Goal: Task Accomplishment & Management: Use online tool/utility

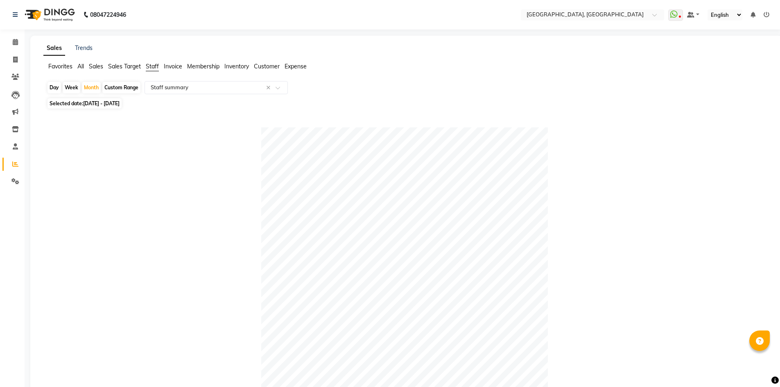
select select "full_report"
select select "csv"
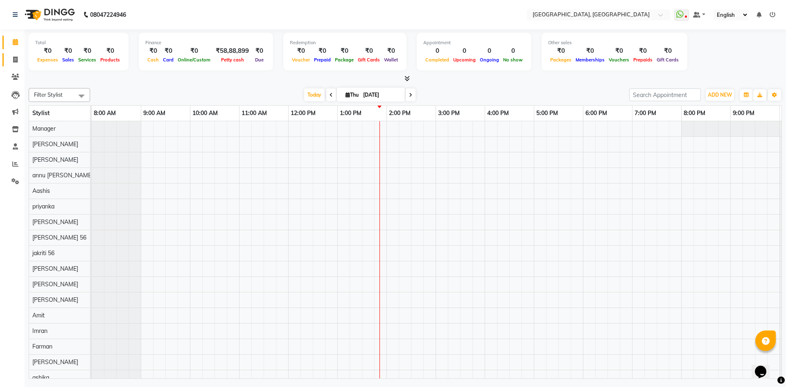
scroll to position [11, 0]
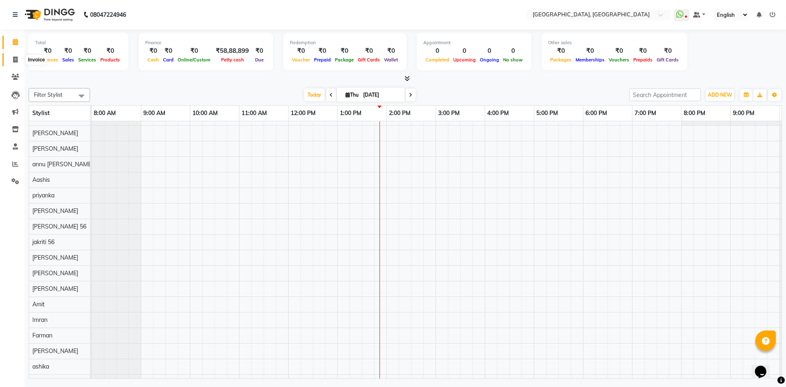
click at [14, 58] on icon at bounding box center [15, 59] width 5 height 6
select select "service"
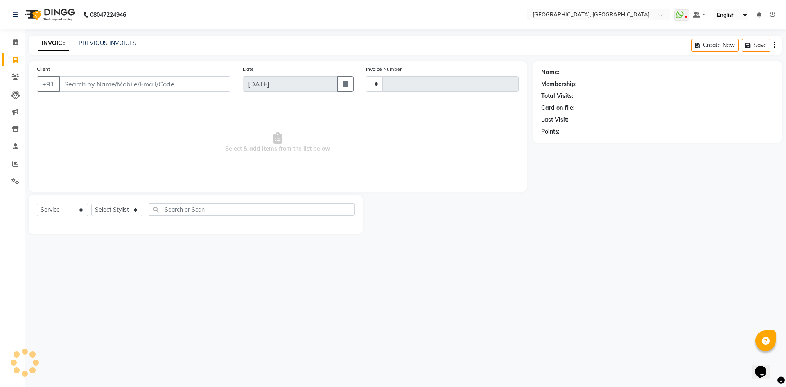
type input "2794"
select select "3948"
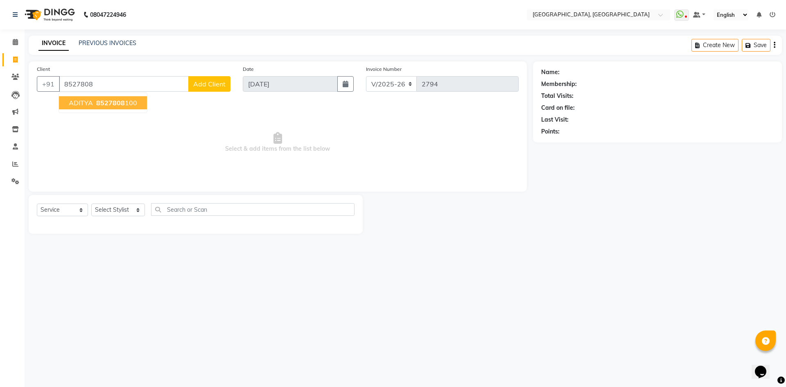
click at [117, 100] on span "8527808" at bounding box center [110, 103] width 29 height 8
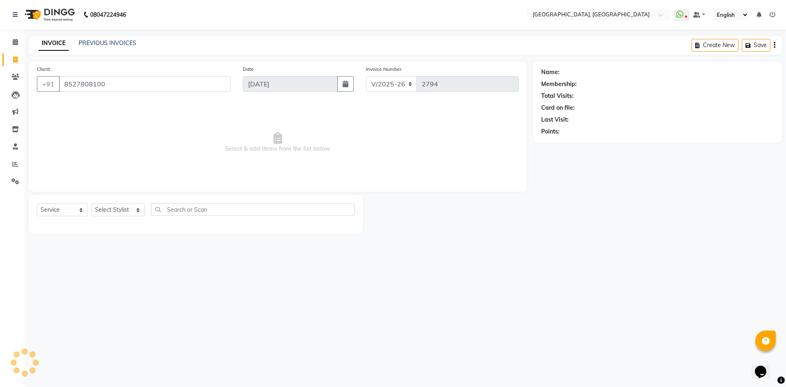
type input "8527808100"
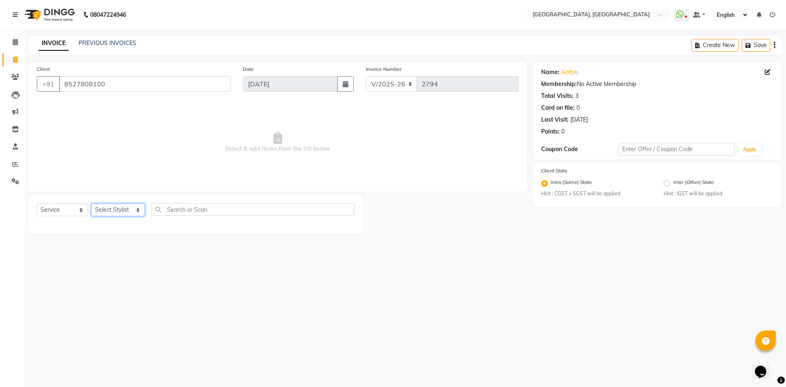
click at [112, 208] on select "Select Stylist [PERSON_NAME] vihar [PERSON_NAME] makeup Amit annu [PERSON_NAME]…" at bounding box center [118, 209] width 54 height 13
select select "63759"
click at [91, 203] on select "Select Stylist [PERSON_NAME] vihar [PERSON_NAME] makeup Amit annu [PERSON_NAME]…" at bounding box center [118, 209] width 54 height 13
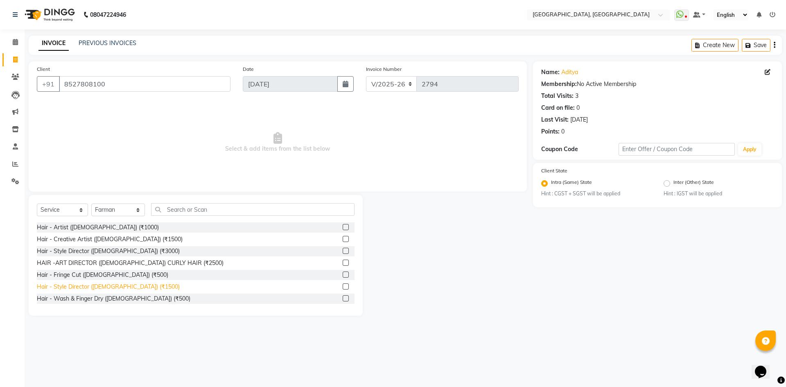
click at [88, 283] on div "Hair - Style Director ([DEMOGRAPHIC_DATA]) (₹1500)" at bounding box center [108, 286] width 143 height 9
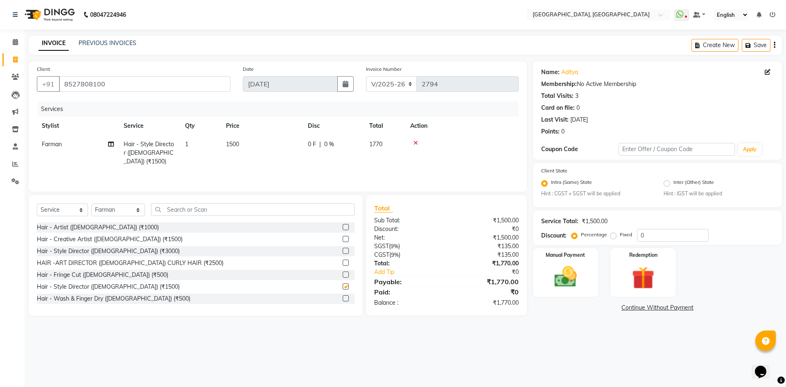
checkbox input "false"
click at [586, 270] on div "Manual Payment" at bounding box center [565, 272] width 68 height 50
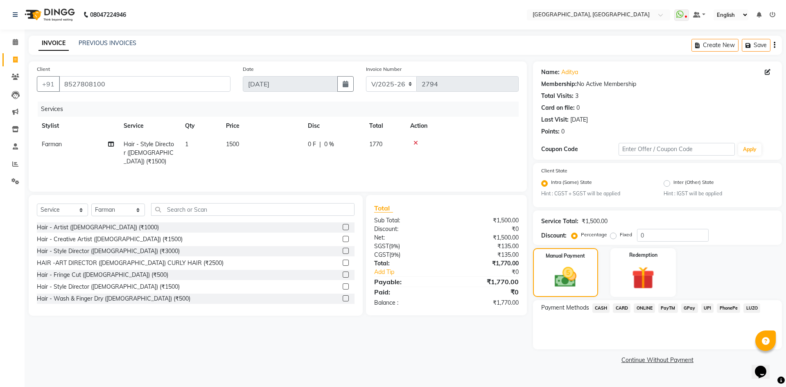
click at [604, 311] on span "CASH" at bounding box center [601, 307] width 18 height 9
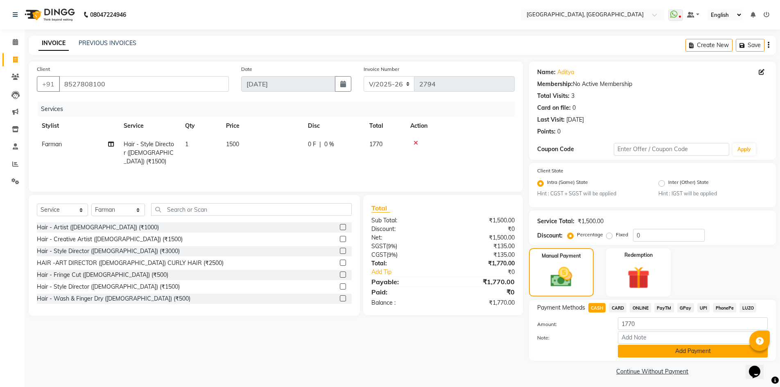
click at [628, 350] on button "Add Payment" at bounding box center [693, 351] width 150 height 13
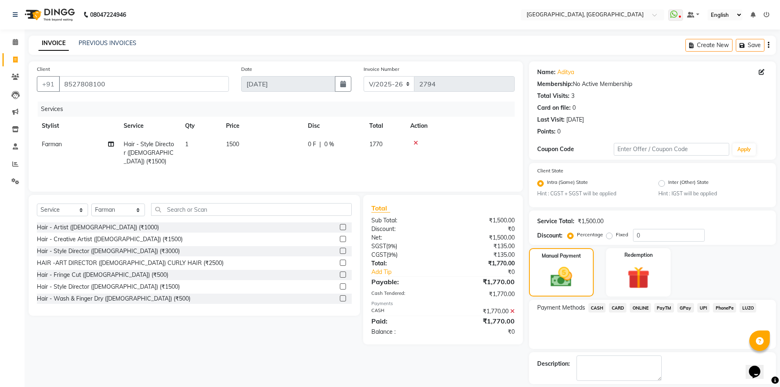
scroll to position [37, 0]
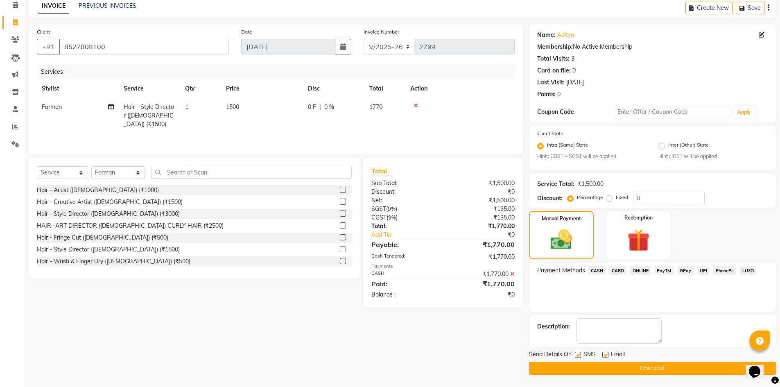
click at [564, 372] on button "Checkout" at bounding box center [652, 368] width 247 height 13
